Goal: Navigation & Orientation: Understand site structure

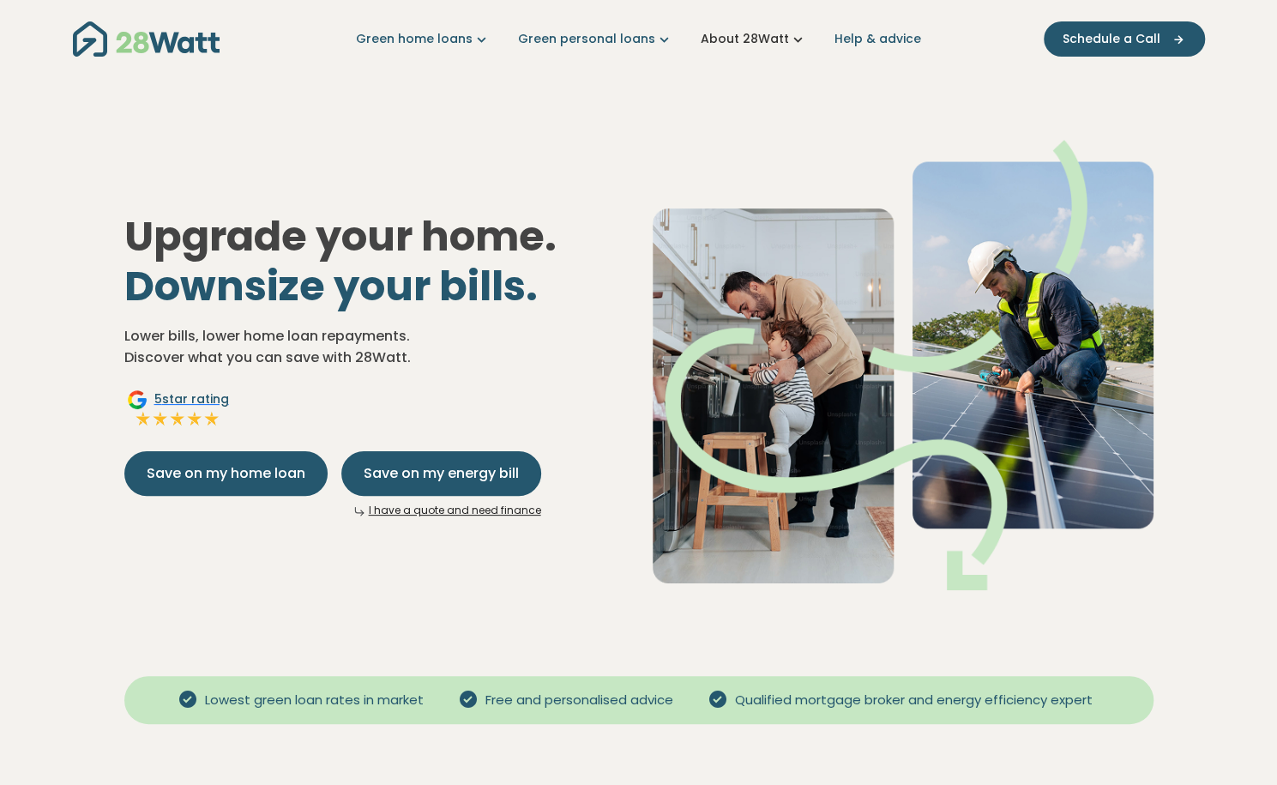
click at [775, 41] on link "About 28Watt" at bounding box center [753, 39] width 106 height 18
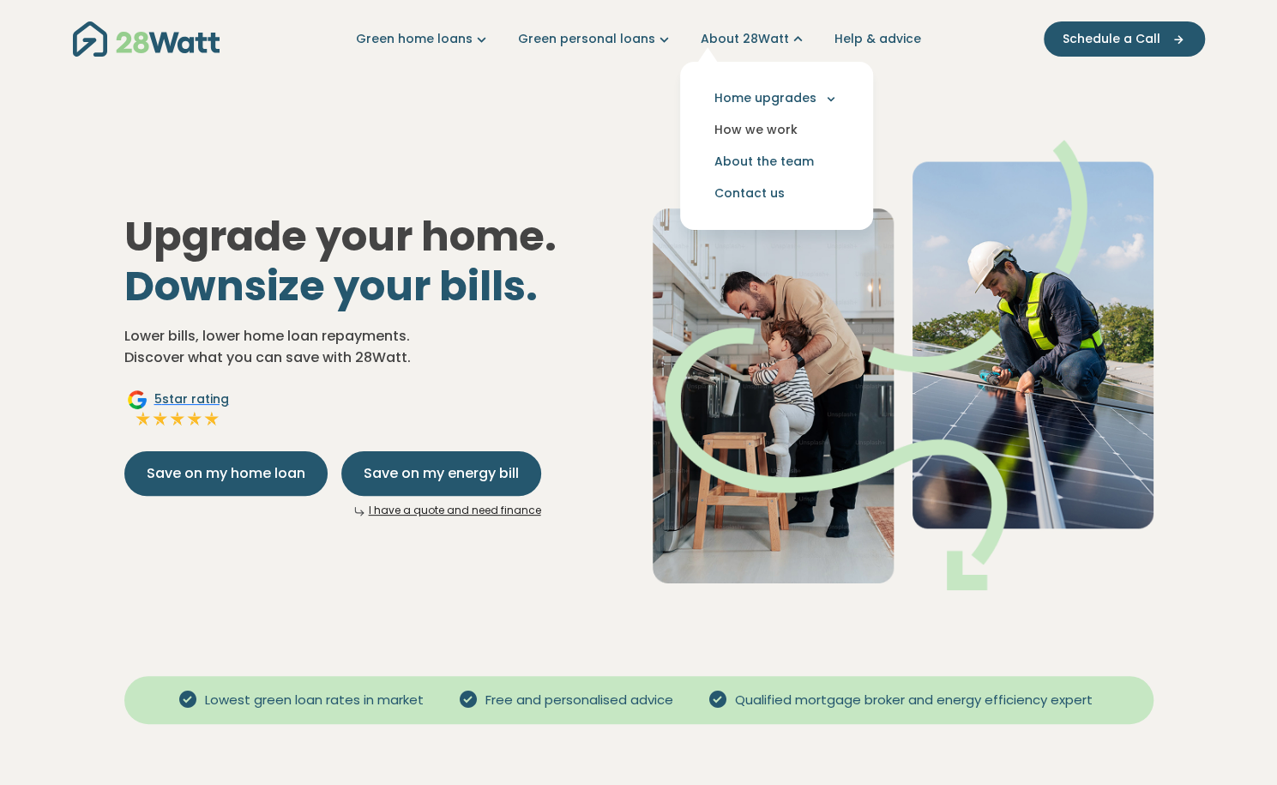
click at [773, 126] on link "How we work" at bounding box center [776, 130] width 165 height 32
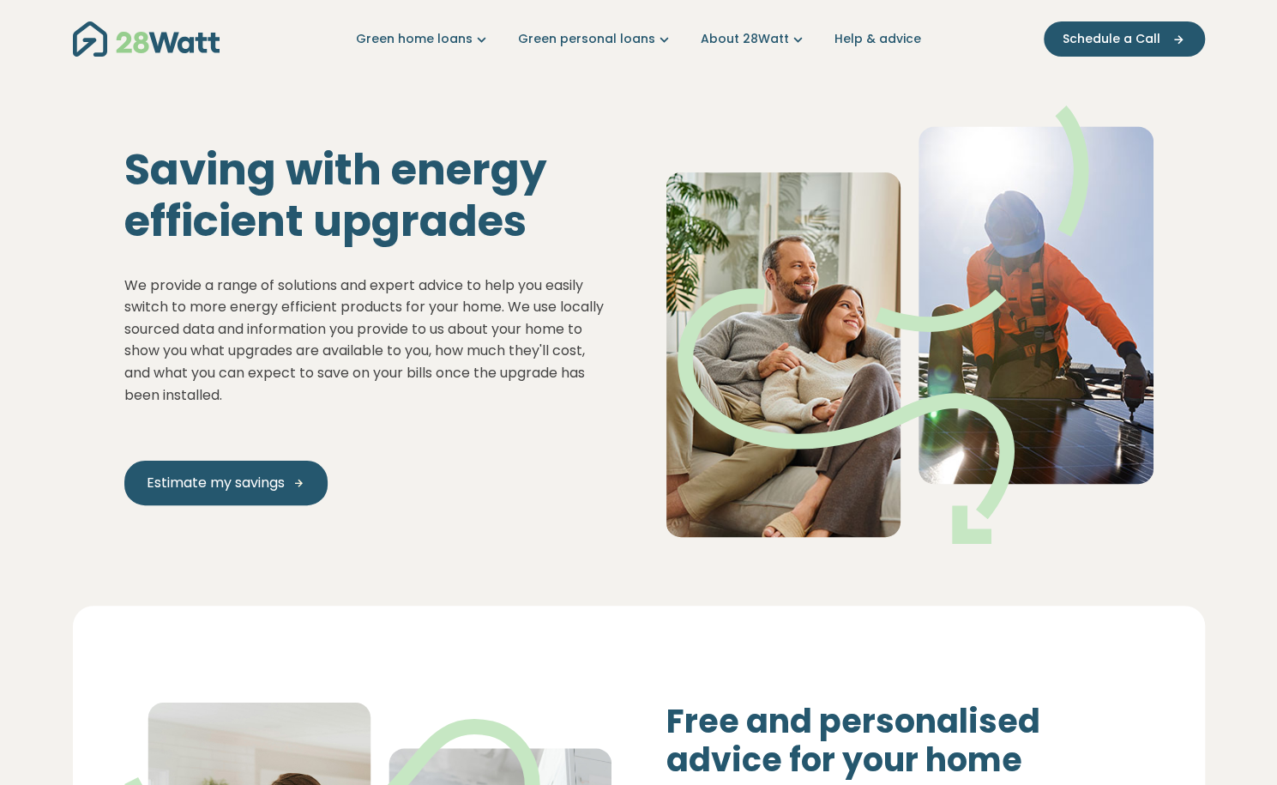
click at [765, 29] on nav "Green home loans Get started Learn more Use case Products Green personal loans …" at bounding box center [639, 39] width 1132 height 44
click at [765, 42] on link "About 28Watt" at bounding box center [753, 39] width 106 height 18
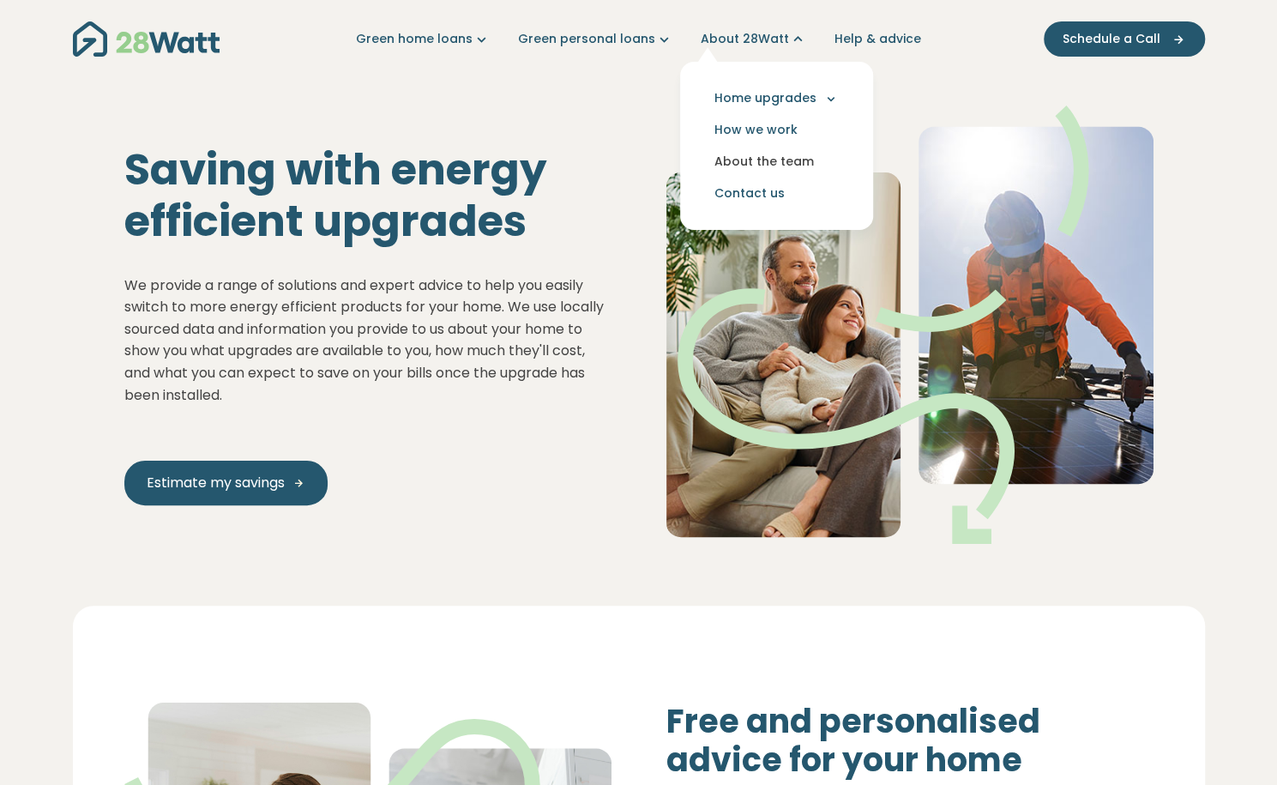
click at [748, 160] on link "About the team" at bounding box center [776, 162] width 165 height 32
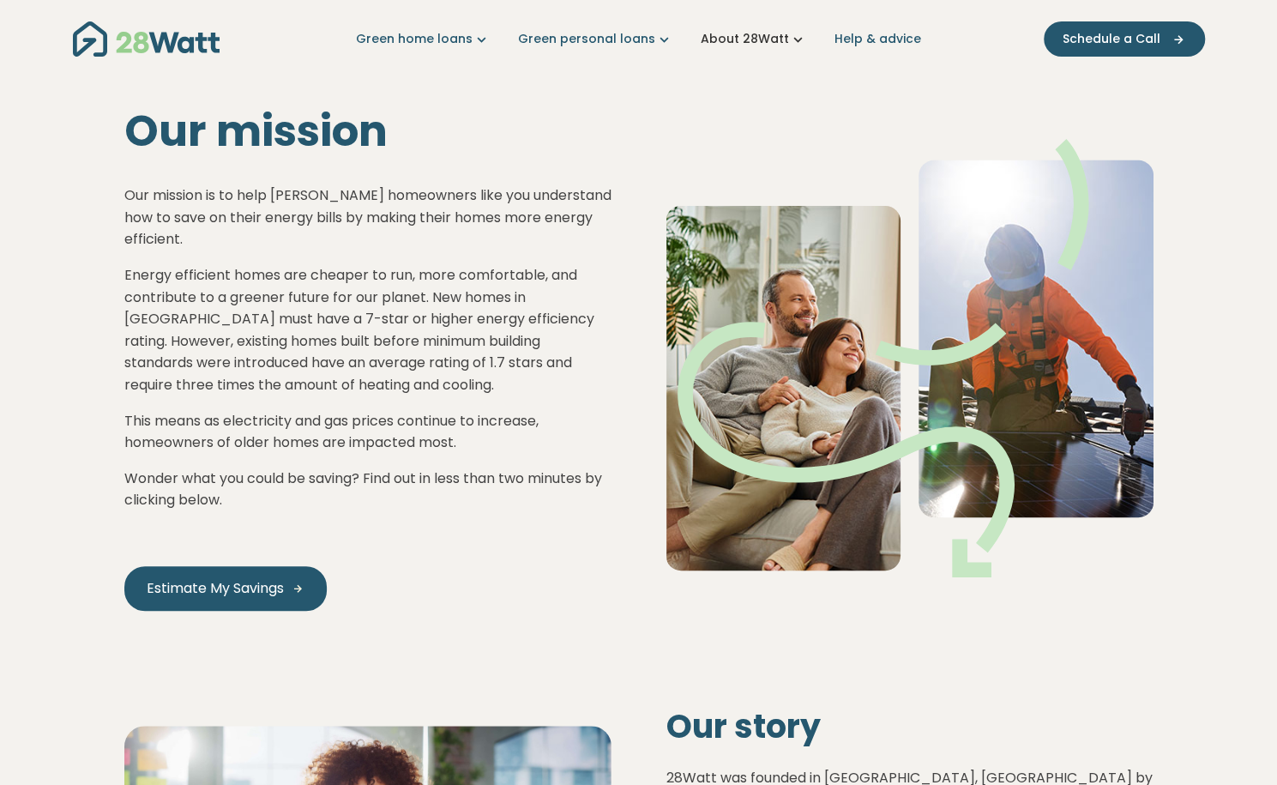
click at [753, 35] on link "About 28Watt" at bounding box center [753, 39] width 106 height 18
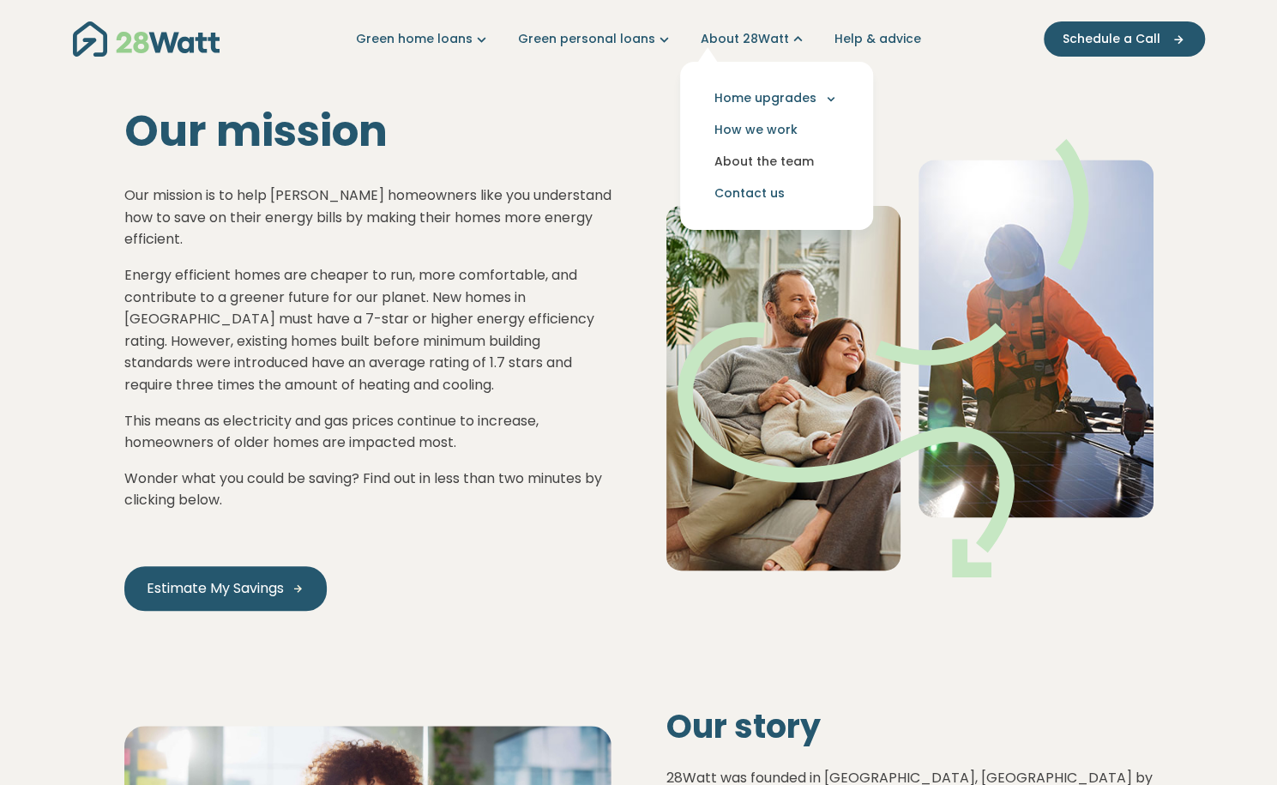
click at [779, 165] on link "About the team" at bounding box center [776, 162] width 165 height 32
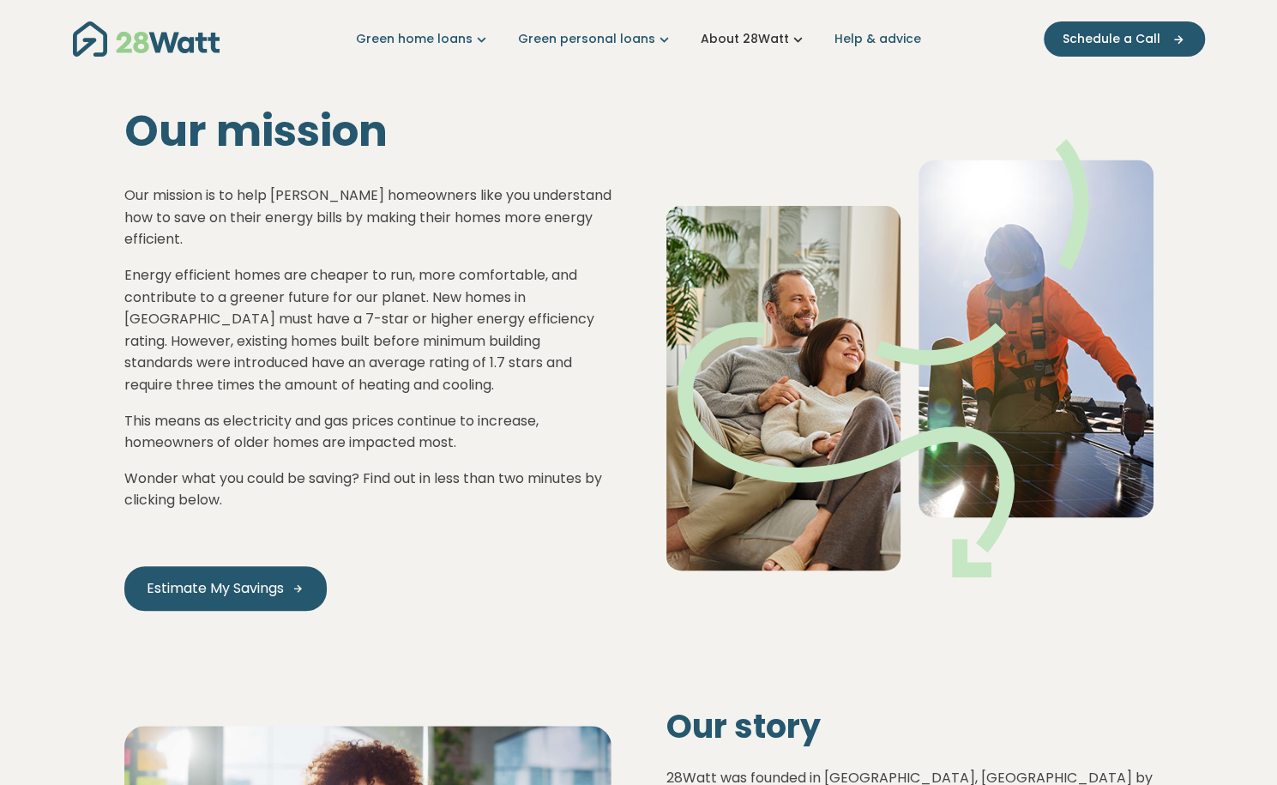
click at [728, 35] on link "About 28Watt" at bounding box center [753, 39] width 106 height 18
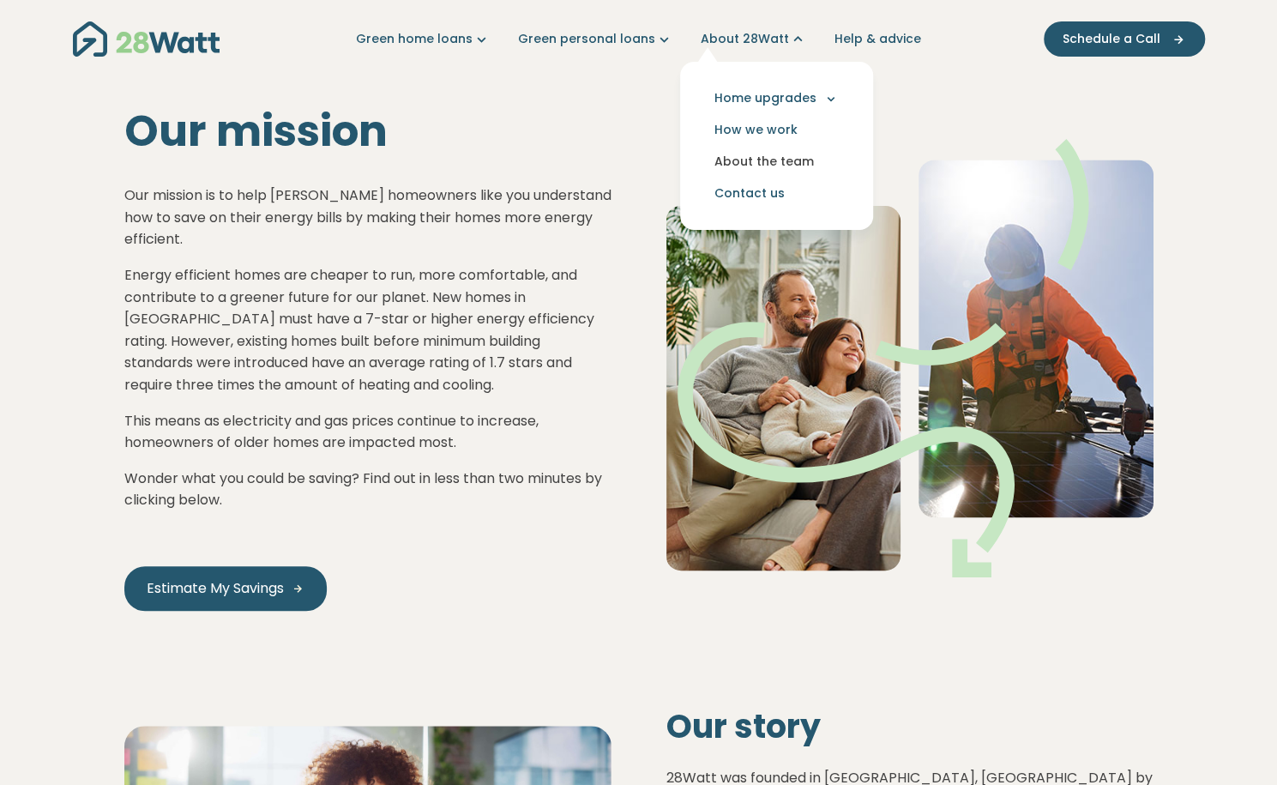
click at [758, 150] on link "About the team" at bounding box center [776, 162] width 165 height 32
